Goal: Information Seeking & Learning: Learn about a topic

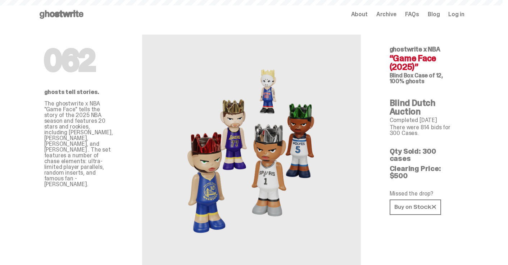
click at [263, 75] on img at bounding box center [251, 151] width 158 height 198
click at [69, 10] on icon at bounding box center [62, 15] width 46 height 12
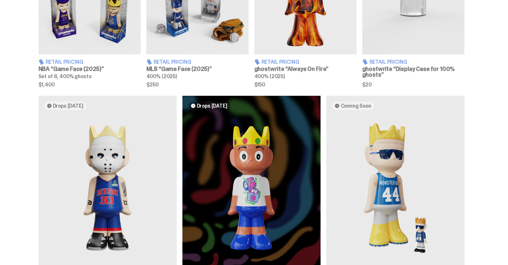
scroll to position [376, 0]
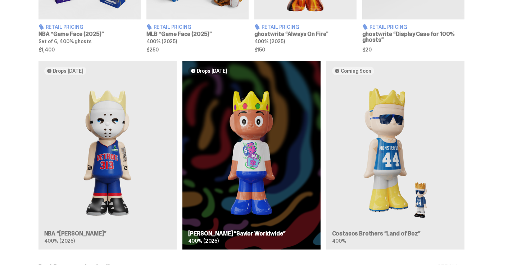
click at [117, 147] on div "Drops [DATE] NBA “[PERSON_NAME]” 400% (2025) Drops [DATE] [PERSON_NAME] “Savior…" at bounding box center [251, 158] width 503 height 194
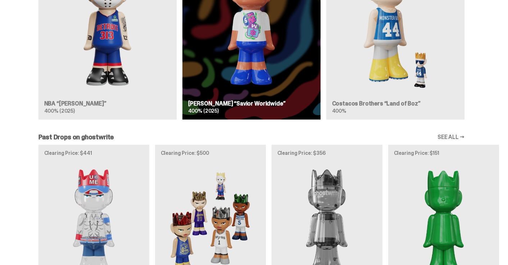
scroll to position [715, 0]
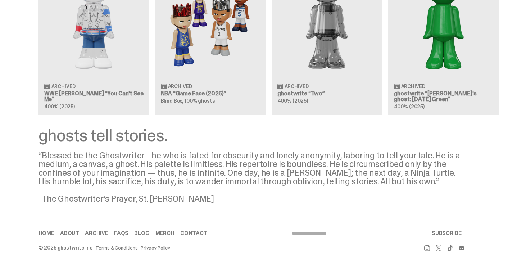
click at [427, 247] on use at bounding box center [427, 248] width 6 height 6
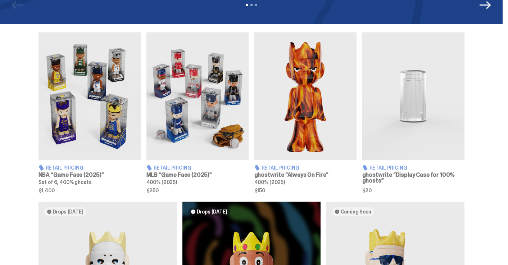
scroll to position [0, 0]
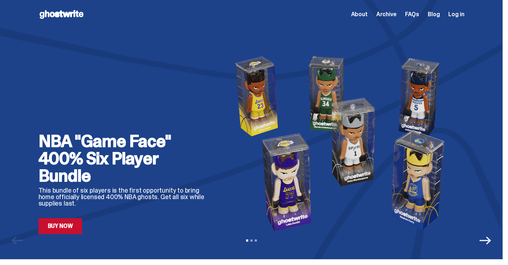
click at [71, 12] on use at bounding box center [62, 14] width 44 height 9
click at [419, 19] on div "Open main menu Home About Archive FAQs Blog Log in About Archive FAQs Blog" at bounding box center [252, 15] width 426 height 12
click at [417, 15] on span "FAQs" at bounding box center [412, 15] width 14 height 6
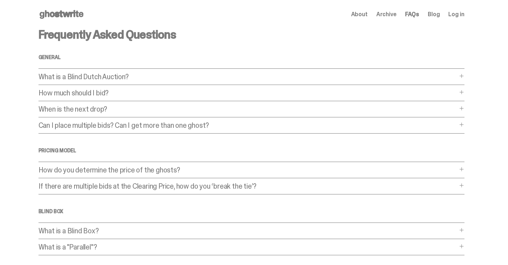
click at [363, 15] on span "About" at bounding box center [359, 15] width 17 height 6
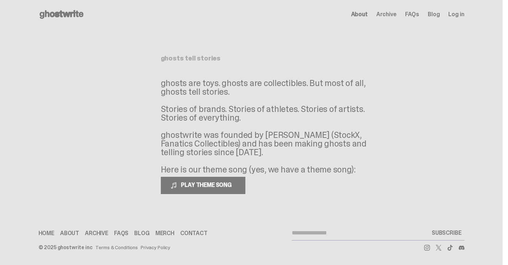
click at [120, 234] on link "FAQs" at bounding box center [121, 233] width 14 height 6
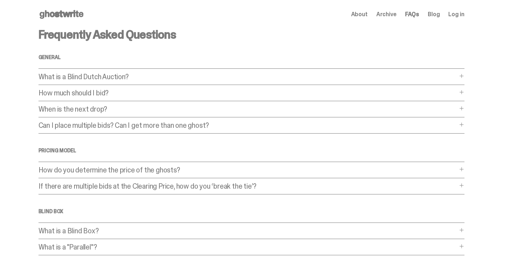
click at [168, 75] on p "What is a Blind Dutch Auction?" at bounding box center [248, 76] width 419 height 7
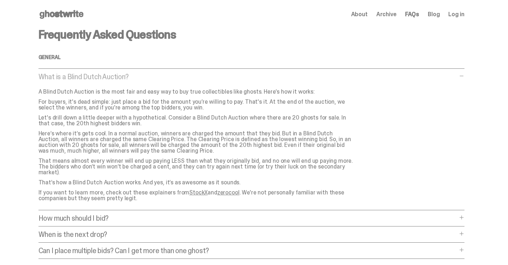
click at [168, 75] on p "What is a Blind Dutch Auction?" at bounding box center [248, 76] width 419 height 7
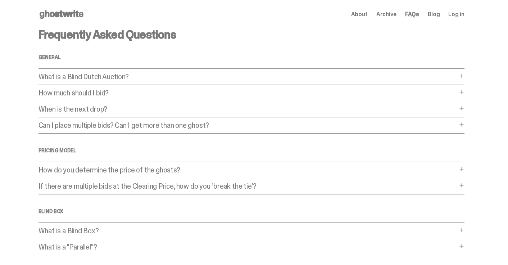
click at [168, 97] on div "How much should I bid? How much should I bid? The short answer is: just bid the…" at bounding box center [252, 95] width 426 height 12
click at [169, 88] on div "Frequently Asked Questions General What is a Blind Dutch Auction? What is a Bli…" at bounding box center [252, 219] width 426 height 381
click at [171, 93] on p "How much should I bid?" at bounding box center [248, 92] width 419 height 7
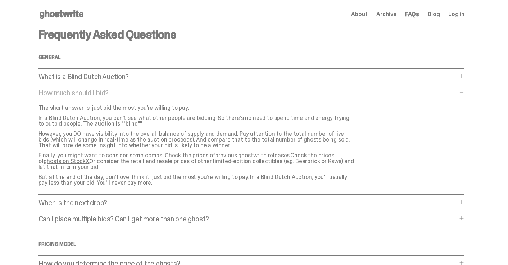
click at [171, 93] on p "How much should I bid?" at bounding box center [248, 92] width 419 height 7
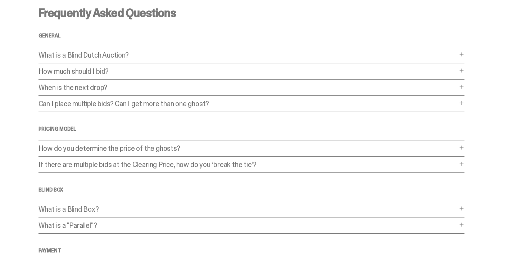
scroll to position [32, 0]
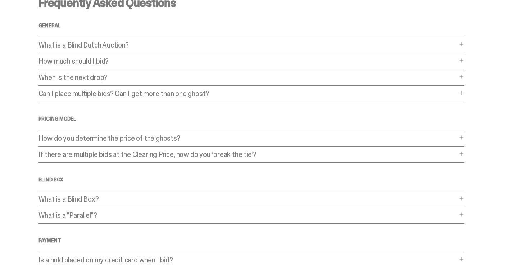
click at [184, 135] on p "How do you determine the price of the ghosts?" at bounding box center [248, 138] width 419 height 7
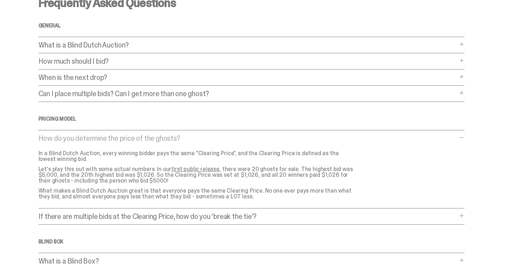
click at [189, 135] on p "How do you determine the price of the ghosts?" at bounding box center [248, 138] width 419 height 7
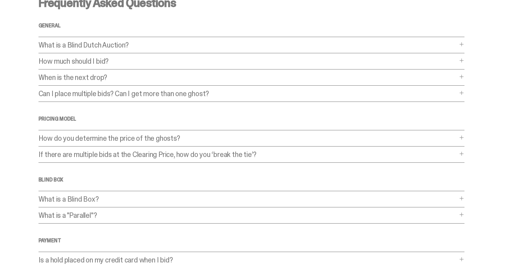
scroll to position [0, 0]
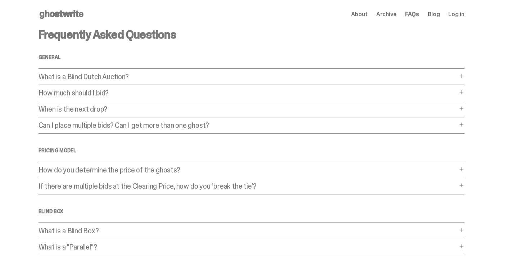
click at [65, 13] on use at bounding box center [62, 14] width 44 height 9
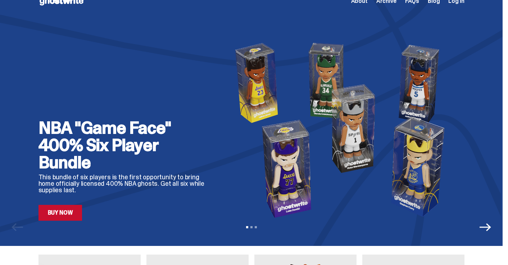
scroll to position [14, 0]
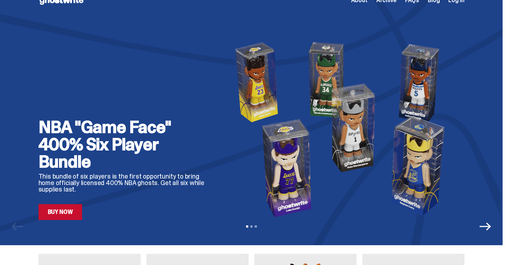
click at [255, 227] on div "View slide 1 View slide 2 View slide 3" at bounding box center [251, 227] width 503 height 12
click at [253, 226] on button "View slide 2" at bounding box center [252, 226] width 2 height 2
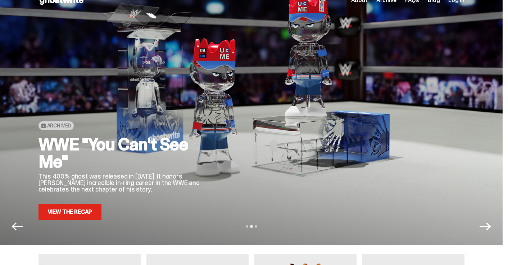
click at [261, 226] on div "View slide 1 View slide 2 View slide 3" at bounding box center [251, 227] width 503 height 12
click at [257, 226] on button "View slide 3" at bounding box center [256, 226] width 2 height 2
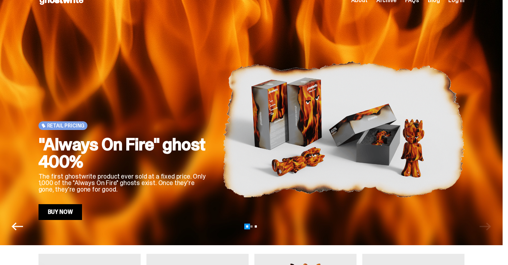
click at [248, 226] on button "View slide 1" at bounding box center [247, 226] width 2 height 2
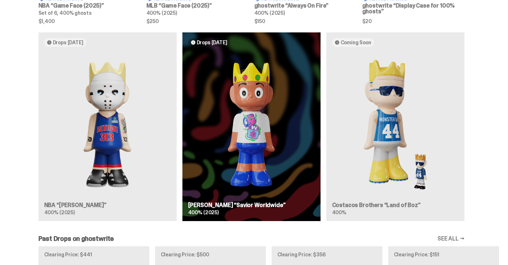
scroll to position [404, 0]
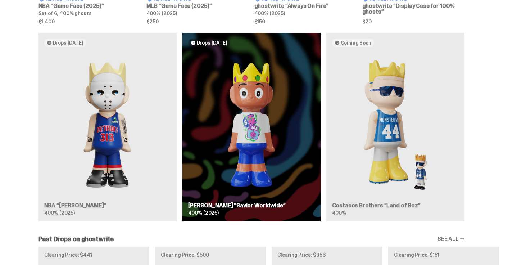
click at [63, 108] on div "Drops [DATE] NBA “[PERSON_NAME]” 400% (2025) Drops [DATE] [PERSON_NAME] “Savior…" at bounding box center [251, 130] width 503 height 194
click at [61, 40] on div "Drops [DATE] NBA “[PERSON_NAME]” 400% (2025) Drops [DATE] [PERSON_NAME] “Savior…" at bounding box center [251, 130] width 503 height 194
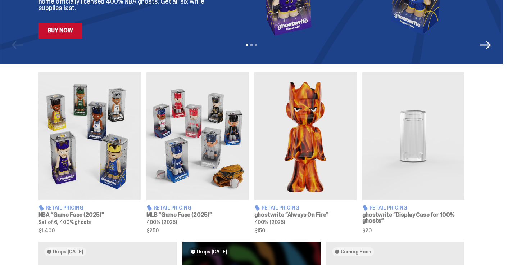
scroll to position [188, 0]
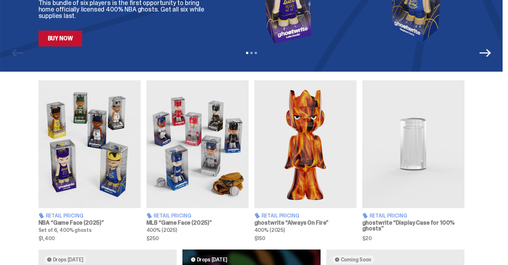
click at [94, 118] on img at bounding box center [90, 144] width 102 height 128
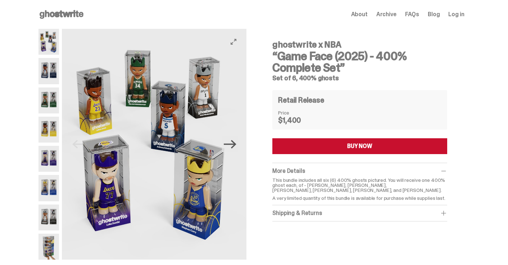
click at [236, 144] on icon "Next" at bounding box center [230, 144] width 13 height 9
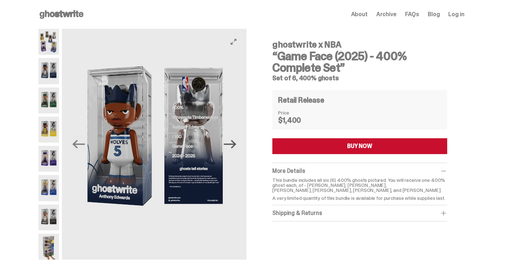
click at [236, 144] on icon "Next" at bounding box center [230, 144] width 13 height 9
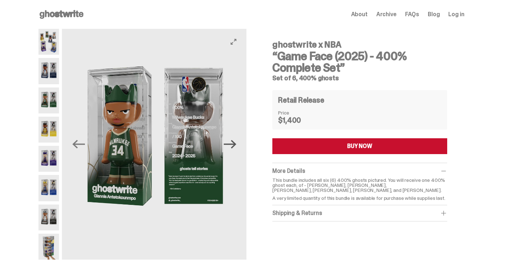
click at [236, 144] on icon "Next" at bounding box center [230, 144] width 13 height 9
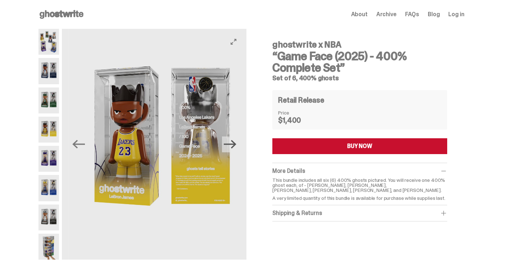
click at [236, 144] on icon "Next" at bounding box center [230, 144] width 13 height 9
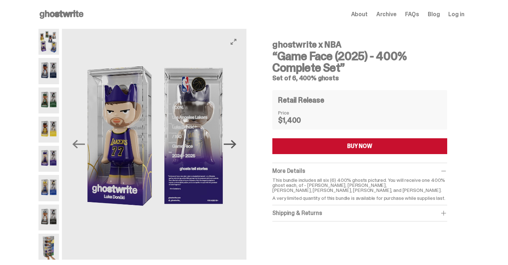
click at [236, 144] on icon "Next" at bounding box center [230, 144] width 13 height 9
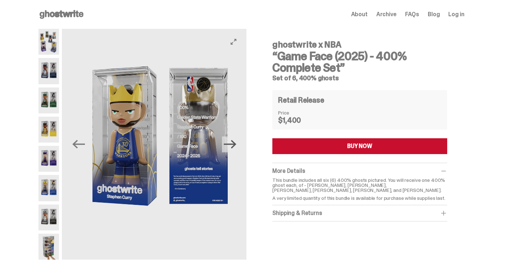
click at [236, 144] on icon "Next" at bounding box center [230, 144] width 13 height 9
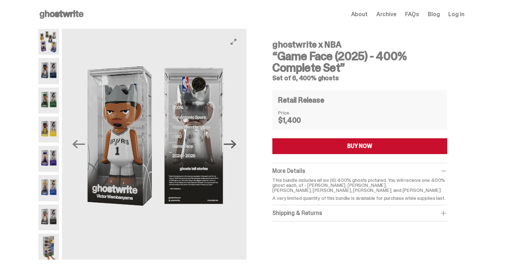
click at [236, 144] on icon "Next" at bounding box center [230, 144] width 13 height 9
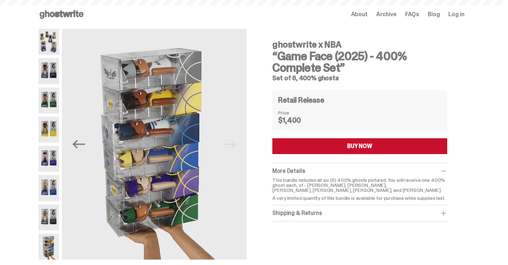
scroll to position [188, 0]
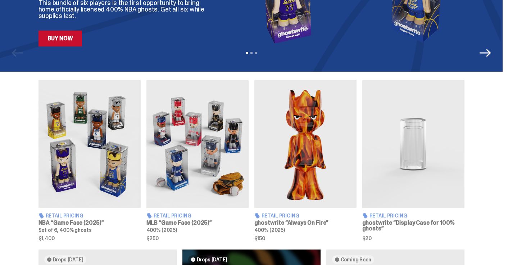
click at [183, 111] on img at bounding box center [198, 144] width 102 height 128
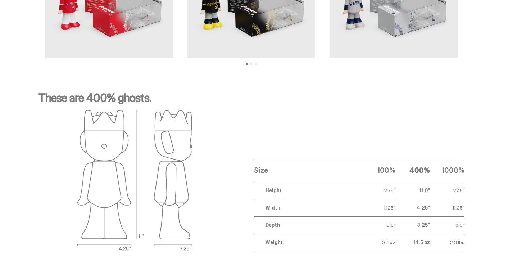
scroll to position [865, 0]
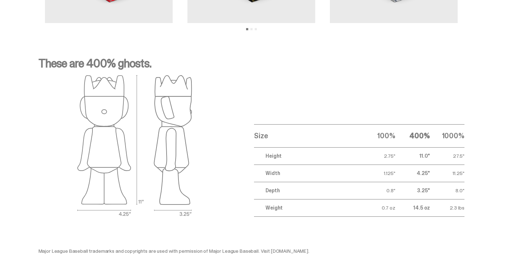
click at [429, 147] on td "11.0"" at bounding box center [413, 155] width 35 height 17
click at [399, 147] on td "11.0"" at bounding box center [413, 155] width 35 height 17
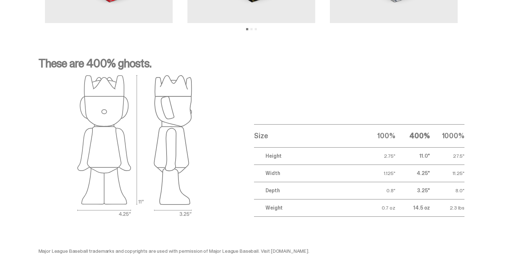
click at [472, 139] on div "These are 400% ghosts. Size 100% 400% 1000% Height 2.75" 11.0" 27.5" Width 1.12…" at bounding box center [251, 137] width 461 height 159
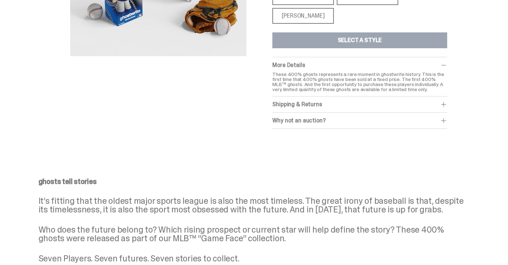
scroll to position [0, 0]
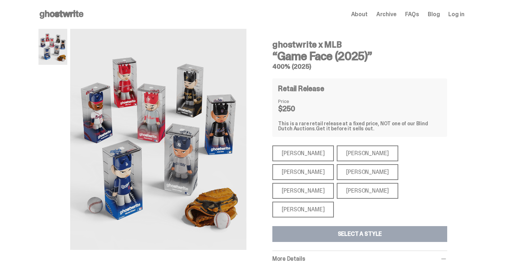
click at [413, 15] on span "FAQs" at bounding box center [412, 15] width 14 height 6
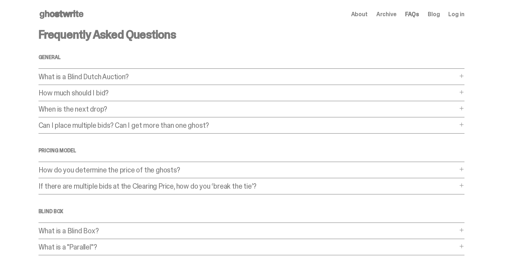
click at [164, 73] on p "What is a Blind Dutch Auction?" at bounding box center [248, 76] width 419 height 7
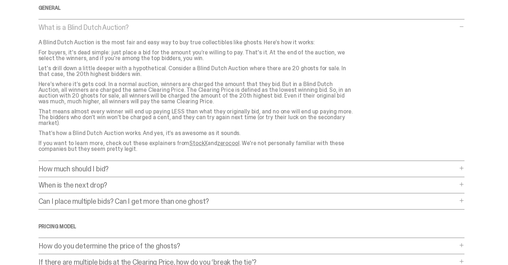
scroll to position [50, 0]
click at [109, 164] on p "How much should I bid?" at bounding box center [248, 167] width 419 height 7
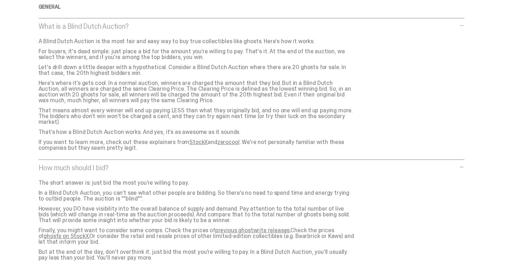
click at [109, 164] on p "How much should I bid?" at bounding box center [248, 167] width 419 height 7
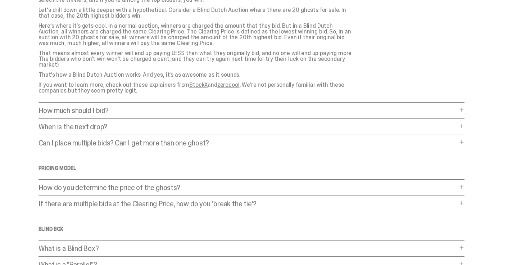
scroll to position [109, 0]
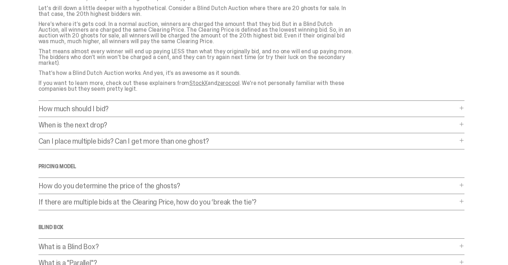
click at [108, 138] on p "Can I place multiple bids? Can I get more than one ghost?" at bounding box center [248, 141] width 419 height 7
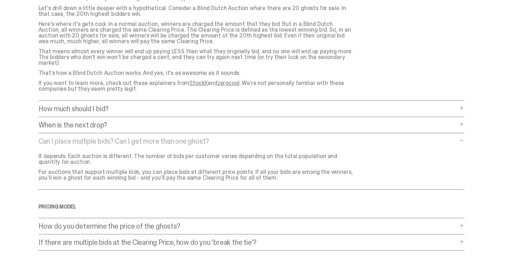
click at [108, 138] on p "Can I place multiple bids? Can I get more than one ghost?" at bounding box center [248, 141] width 419 height 7
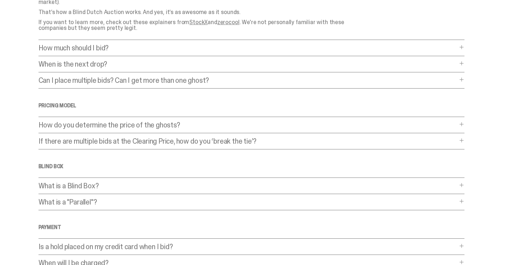
scroll to position [172, 0]
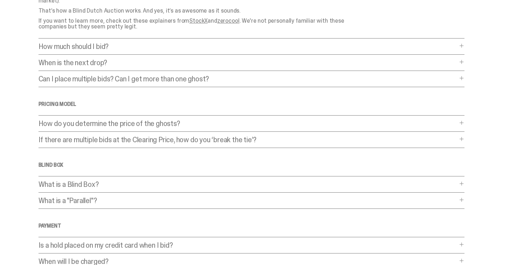
click at [107, 123] on div "How do you determine the price of the ghosts? How do you determine the price of…" at bounding box center [252, 126] width 426 height 12
click at [109, 120] on p "How do you determine the price of the ghosts?" at bounding box center [248, 123] width 419 height 7
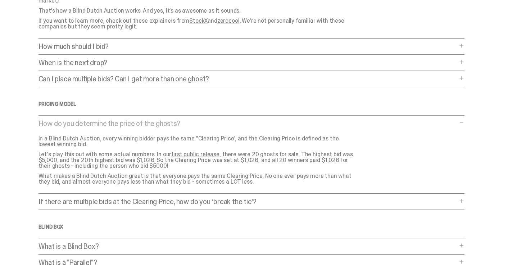
click at [109, 120] on p "How do you determine the price of the ghosts?" at bounding box center [248, 123] width 419 height 7
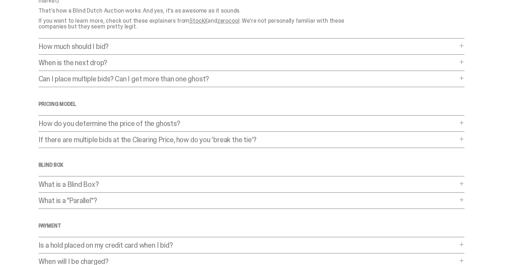
click at [110, 136] on p "If there are multiple bids at the Clearing Price, how do you ‘break the tie’?" at bounding box center [248, 139] width 419 height 7
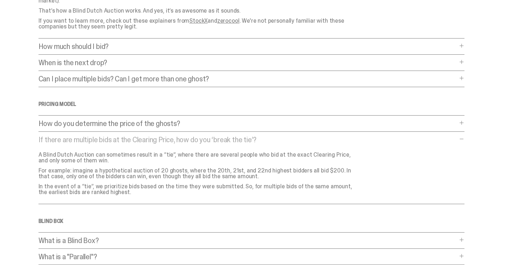
click at [110, 136] on p "If there are multiple bids at the Clearing Price, how do you ‘break the tie’?" at bounding box center [248, 139] width 419 height 7
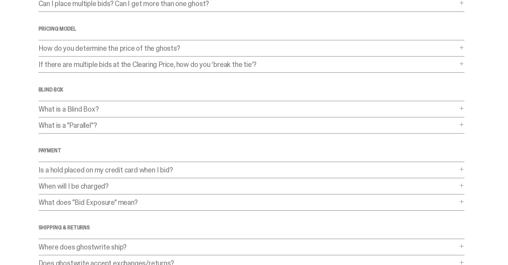
scroll to position [248, 0]
click at [94, 105] on p "What is a Blind Box?" at bounding box center [248, 108] width 419 height 7
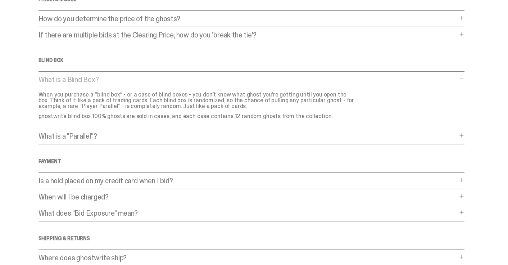
scroll to position [277, 0]
click at [99, 123] on div "Frequently Asked Questions General What is a Blind Dutch Auction? What is a Bli…" at bounding box center [252, 25] width 426 height 546
click at [97, 132] on p "What is a "Parallel"?" at bounding box center [248, 135] width 419 height 7
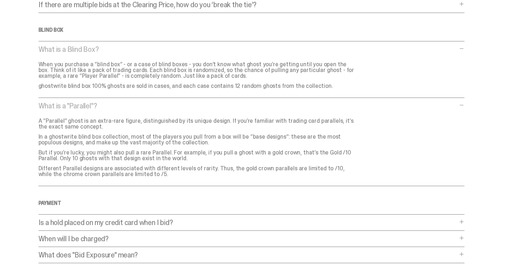
scroll to position [308, 0]
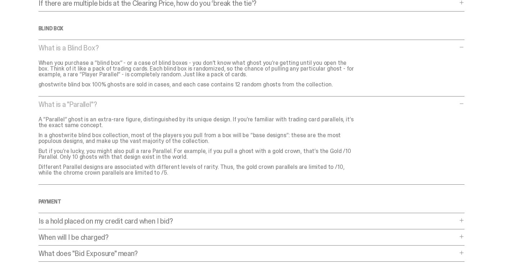
click at [91, 101] on p "What is a "Parallel"?" at bounding box center [248, 104] width 419 height 7
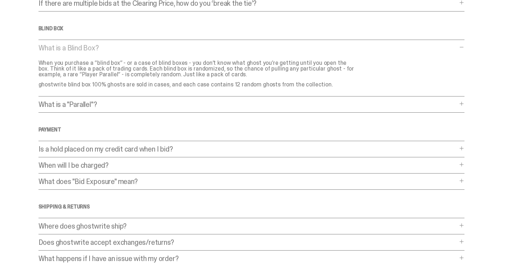
click at [96, 145] on p "Is a hold placed on my credit card when I bid?" at bounding box center [248, 148] width 419 height 7
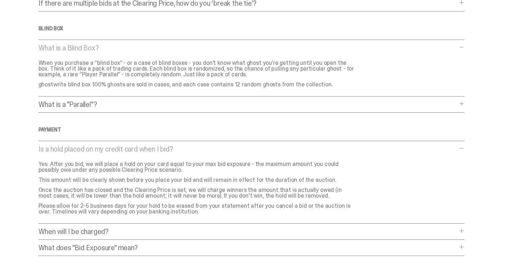
click at [96, 145] on p "Is a hold placed on my credit card when I bid?" at bounding box center [248, 148] width 419 height 7
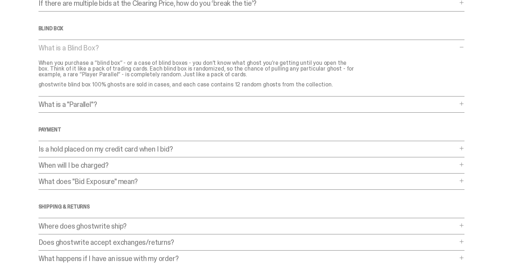
scroll to position [362, 0]
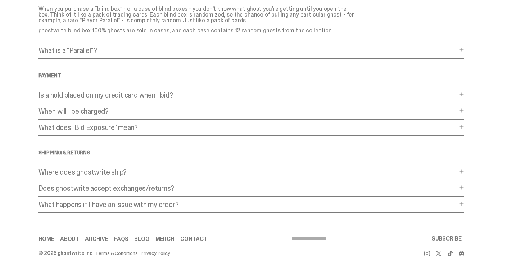
click at [104, 236] on link "Archive" at bounding box center [96, 239] width 23 height 6
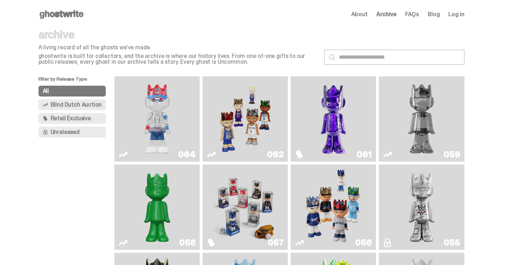
click at [66, 121] on span "Retail Exclusive" at bounding box center [71, 119] width 40 height 6
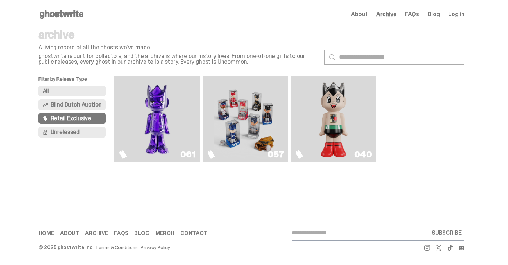
click at [172, 139] on img "Fantasy" at bounding box center [158, 119] width 64 height 80
click at [237, 99] on img "Game Face (2025)" at bounding box center [246, 119] width 64 height 80
click at [365, 114] on link "040" at bounding box center [333, 119] width 77 height 80
